Goal: Communication & Community: Answer question/provide support

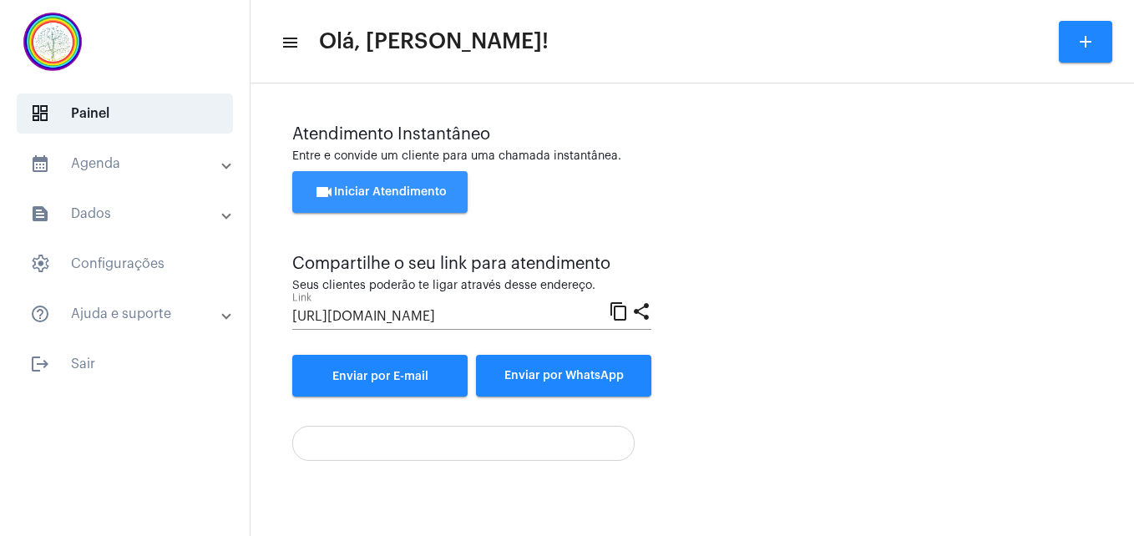
click at [372, 183] on button "videocam Iniciar Atendimento" at bounding box center [379, 192] width 175 height 42
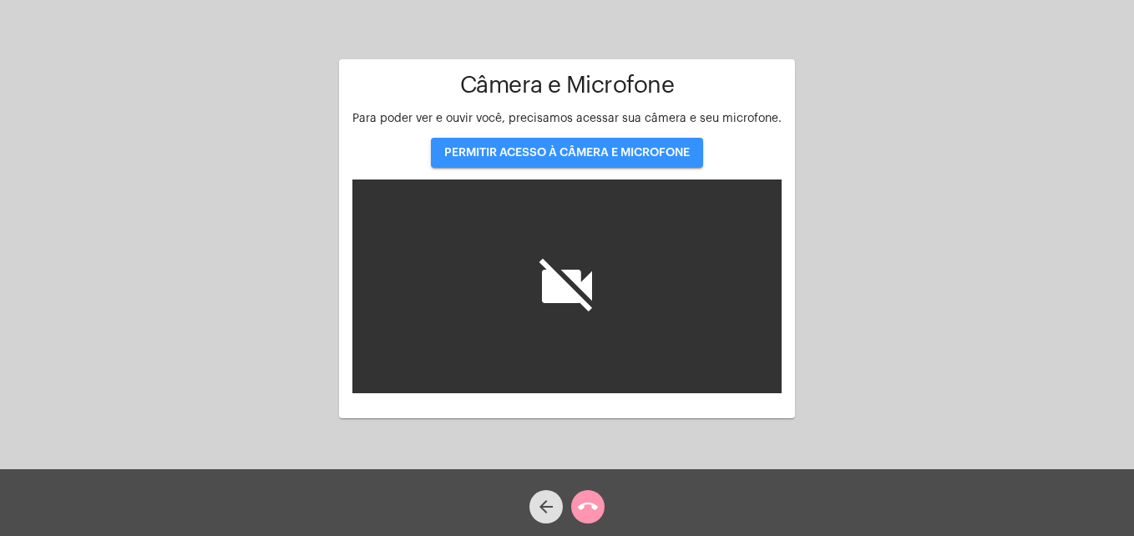
click at [519, 154] on span "PERMITIR ACESSO À CÂMERA E MICROFONE" at bounding box center [566, 153] width 245 height 12
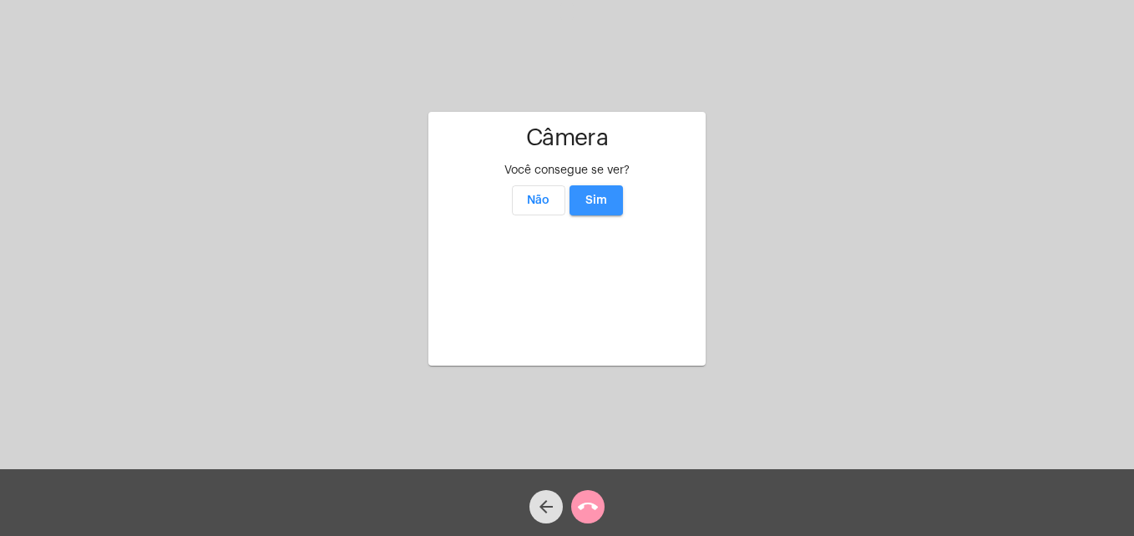
click at [598, 195] on span "Sim" at bounding box center [596, 201] width 22 height 12
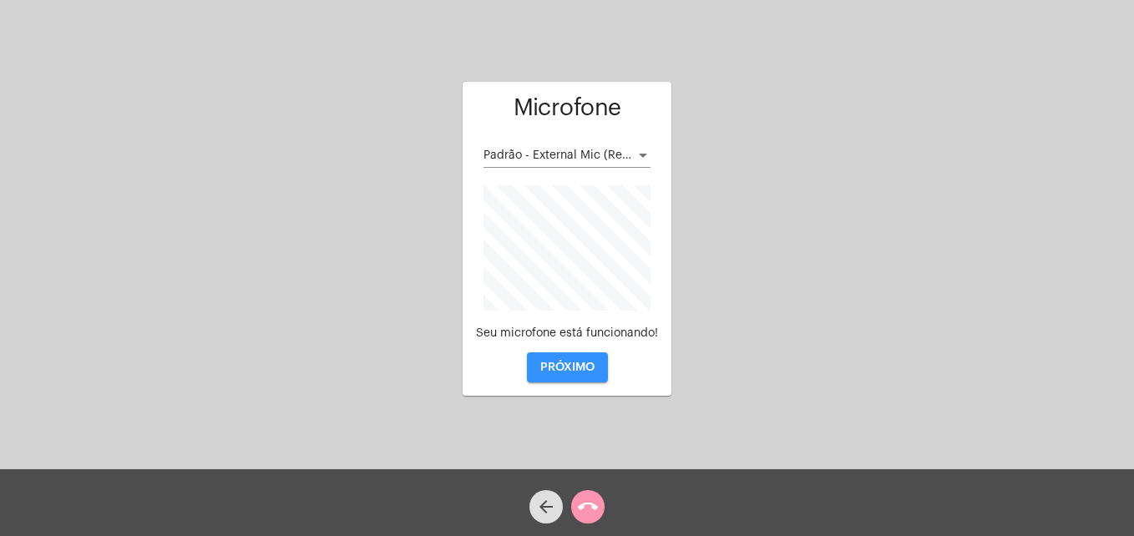
click at [565, 363] on span "PRÓXIMO" at bounding box center [567, 367] width 54 height 12
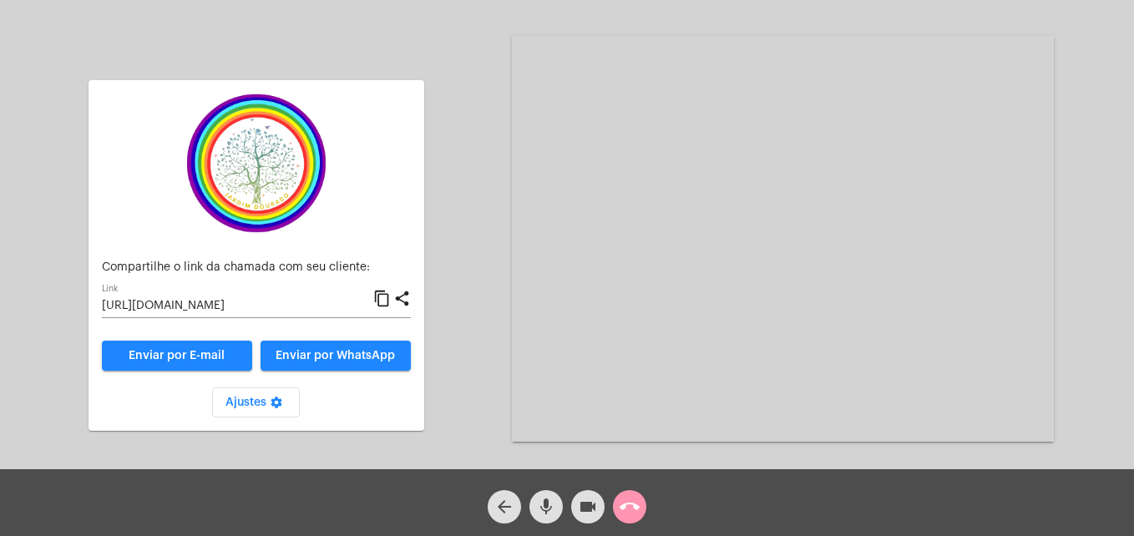
click at [387, 299] on mat-icon "content_copy" at bounding box center [382, 299] width 18 height 20
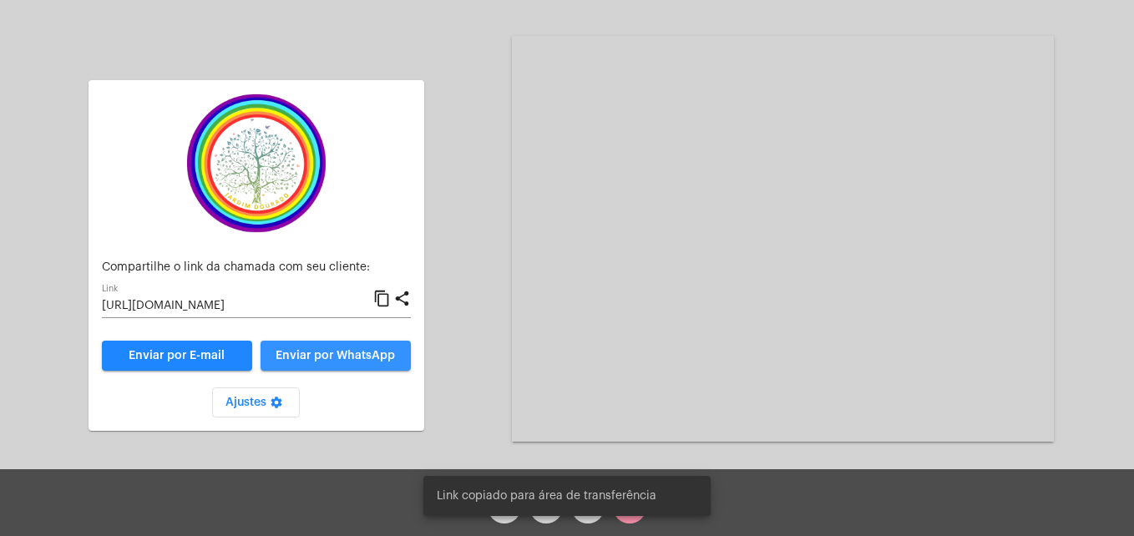
click at [363, 359] on span "Enviar por WhatsApp" at bounding box center [334, 356] width 119 height 12
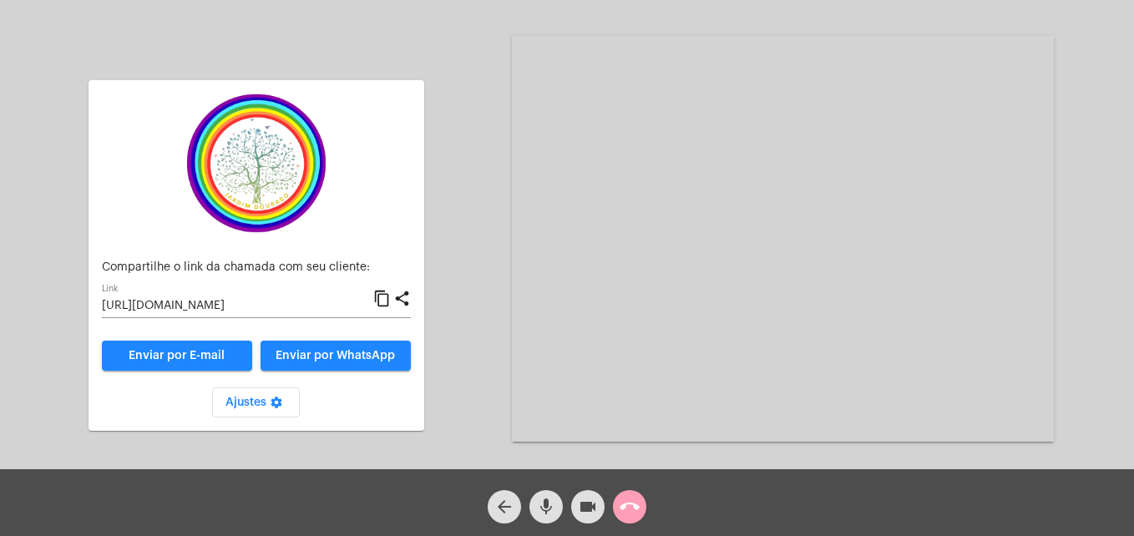
click at [633, 508] on mat-icon "call_end" at bounding box center [629, 507] width 20 height 20
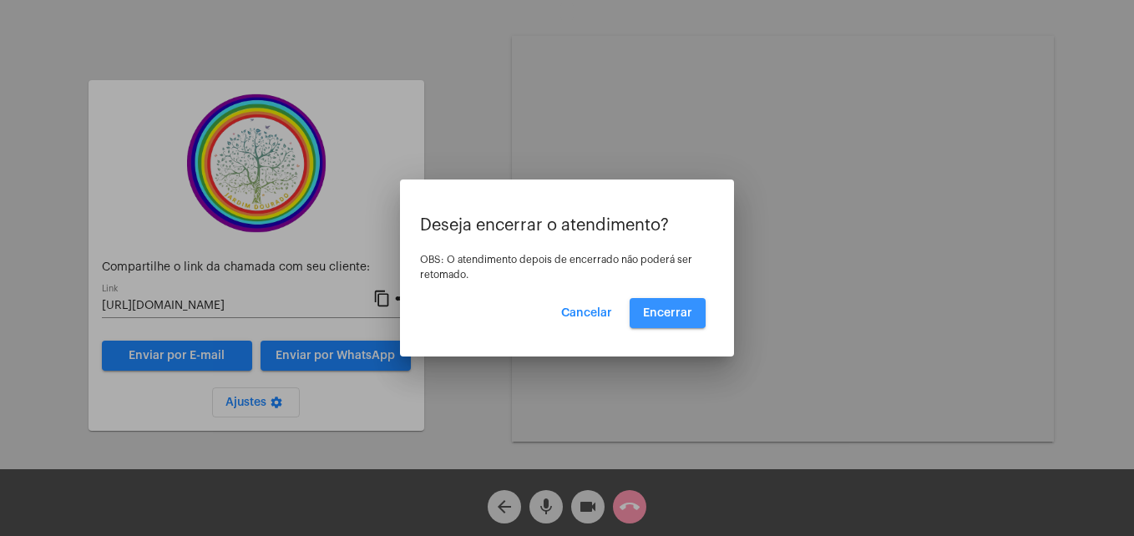
click at [662, 303] on button "Encerrar" at bounding box center [667, 313] width 76 height 30
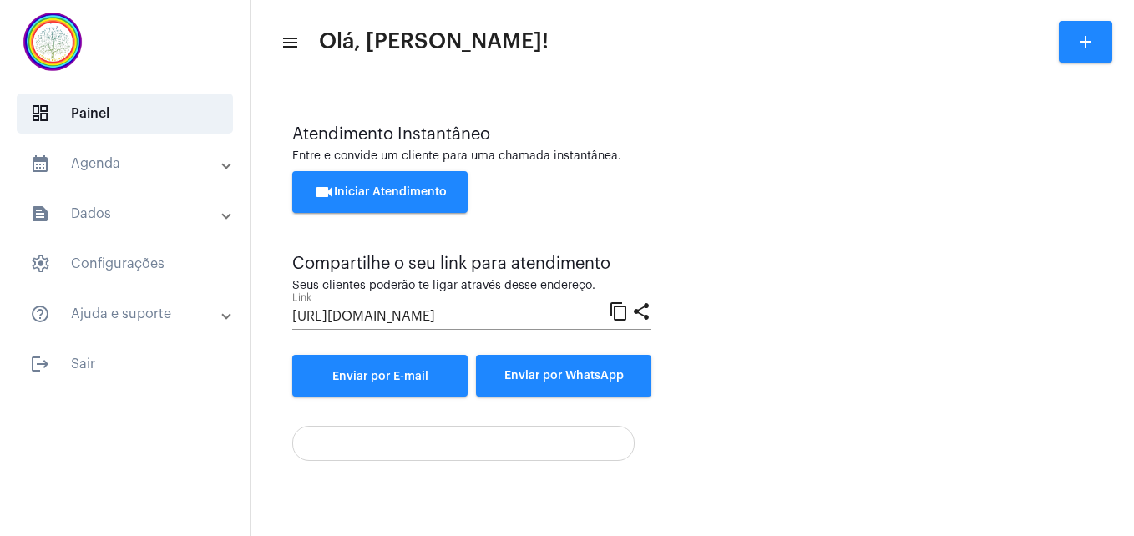
click at [422, 190] on span "videocam Iniciar Atendimento" at bounding box center [380, 192] width 133 height 12
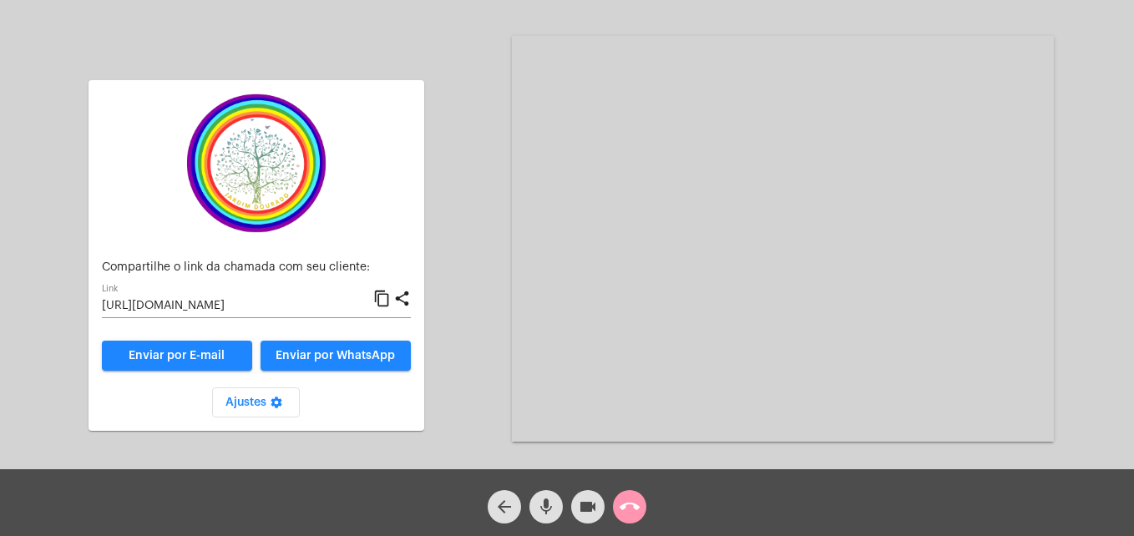
click at [387, 298] on mat-icon "content_copy" at bounding box center [382, 299] width 18 height 20
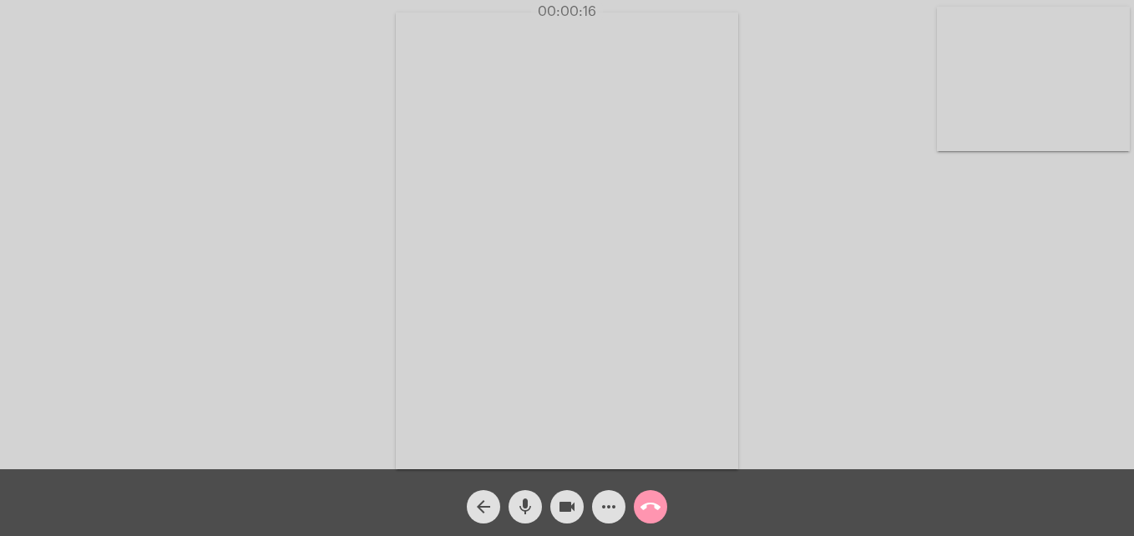
click at [957, 138] on video at bounding box center [1033, 79] width 193 height 144
click at [460, 441] on video at bounding box center [718, 239] width 609 height 457
